Goal: Information Seeking & Learning: Understand process/instructions

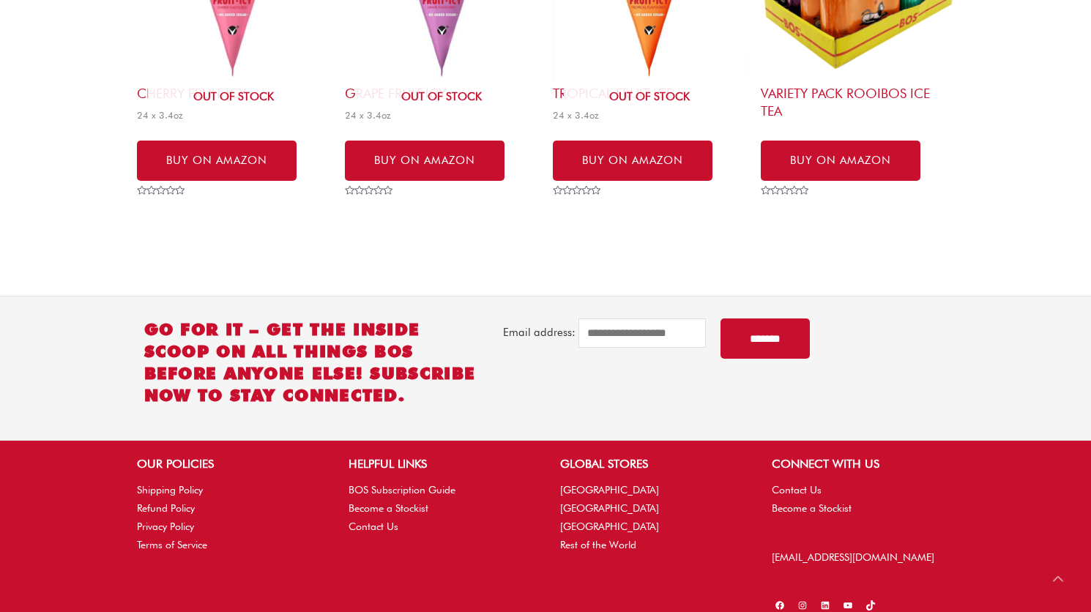
scroll to position [1052, 0]
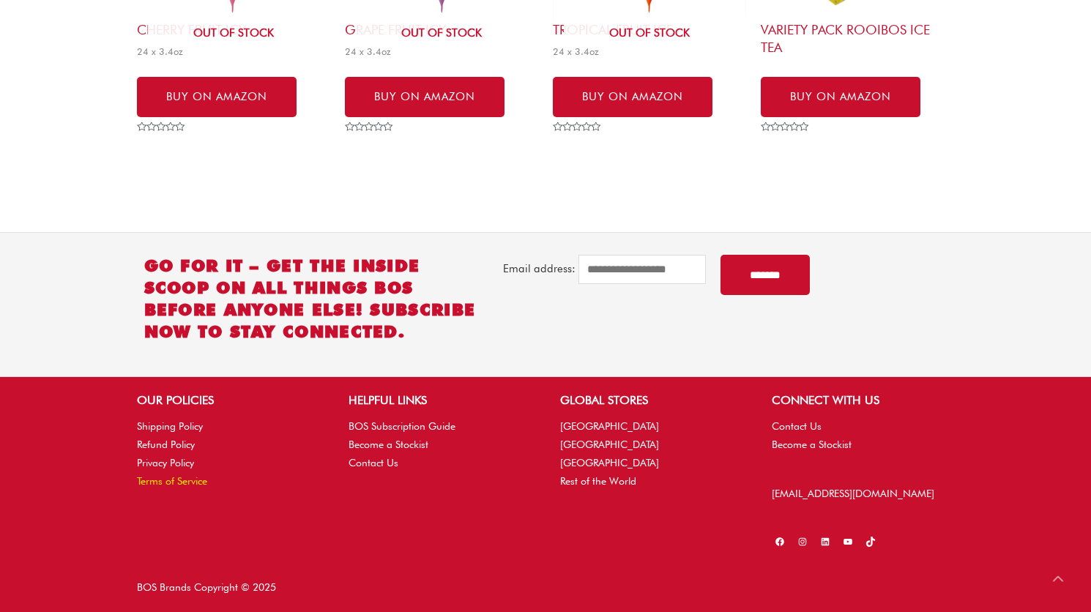
click at [188, 482] on link "Terms of Service" at bounding box center [172, 481] width 70 height 12
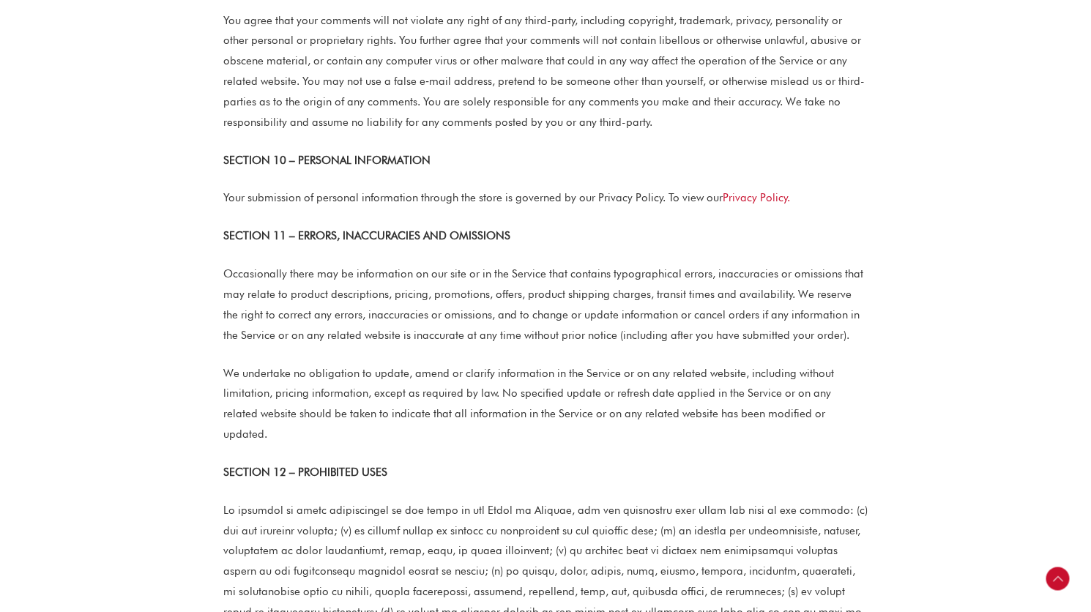
scroll to position [2390, 0]
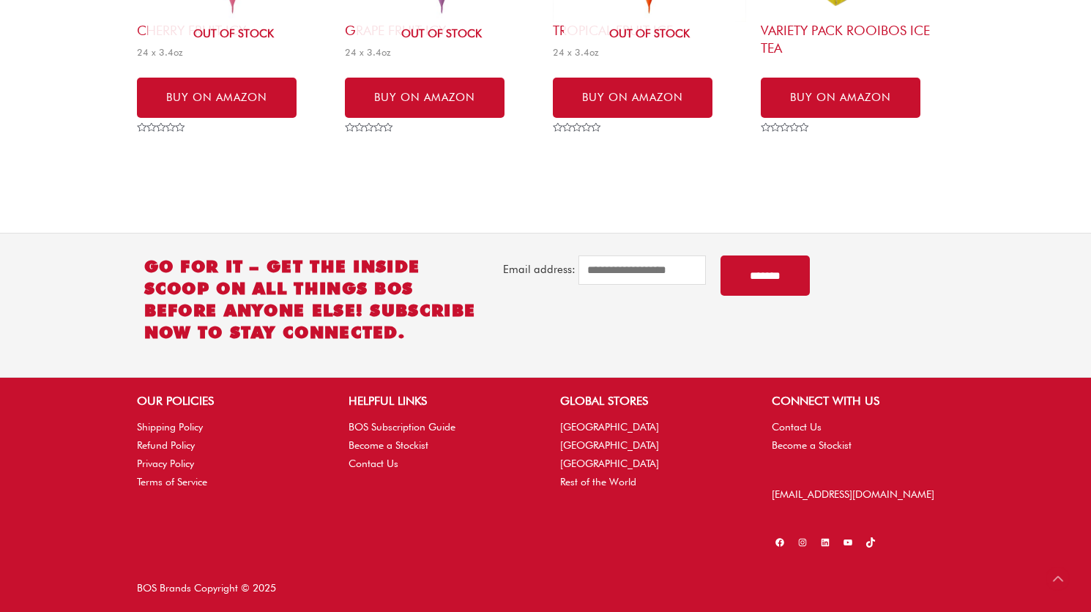
scroll to position [1052, 0]
